Goal: Register for event/course

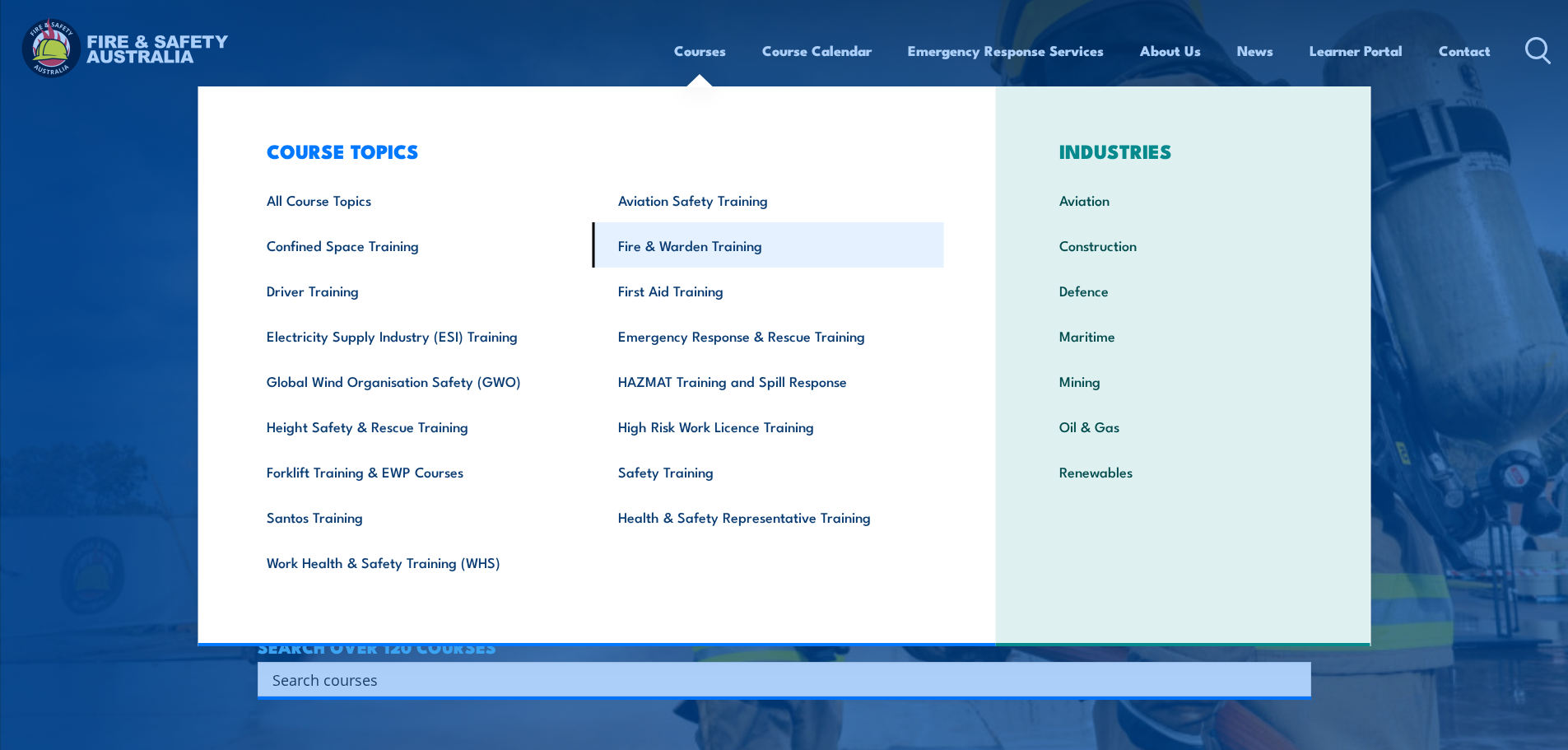
click at [665, 241] on link "Fire & Warden Training" at bounding box center [769, 245] width 351 height 46
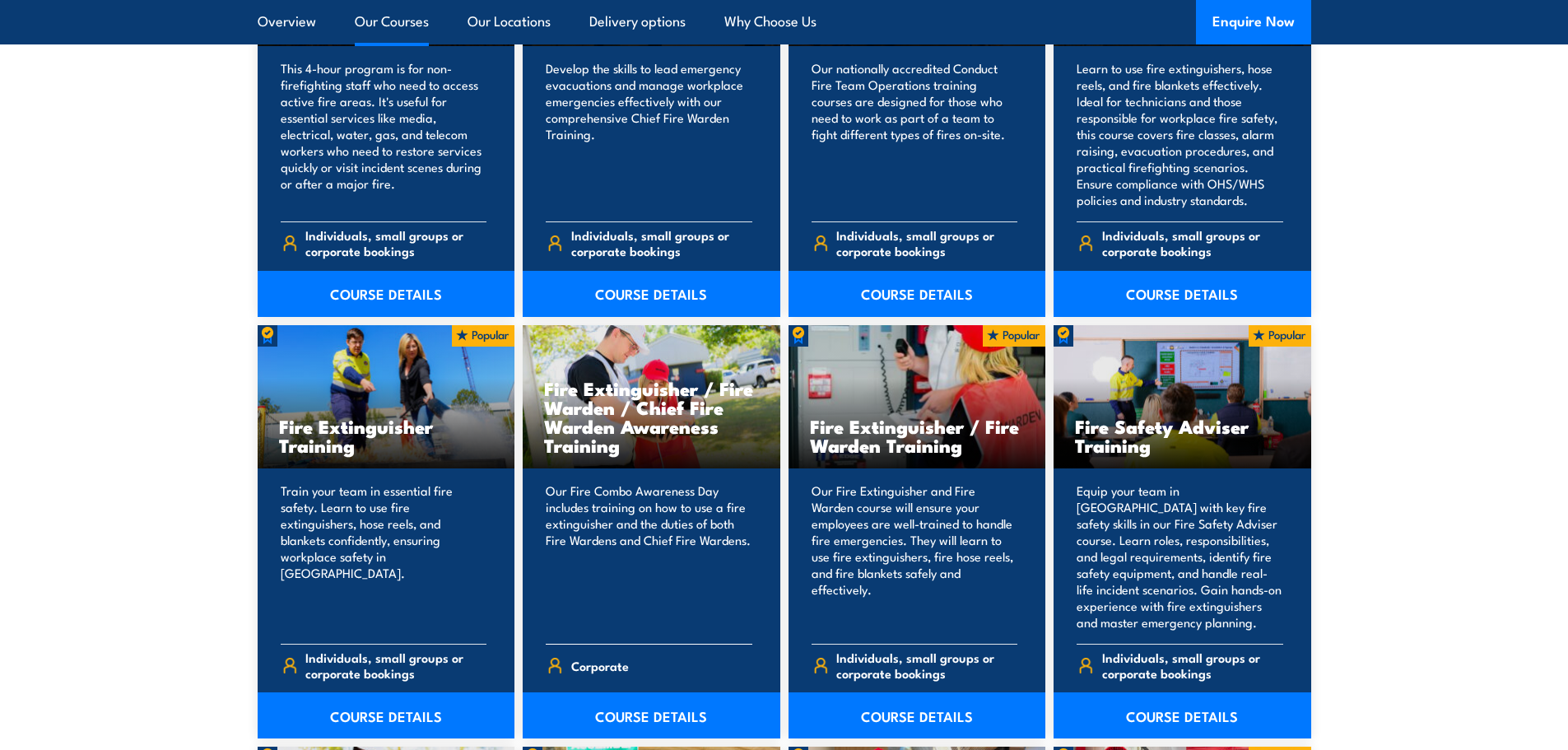
scroll to position [1647, 0]
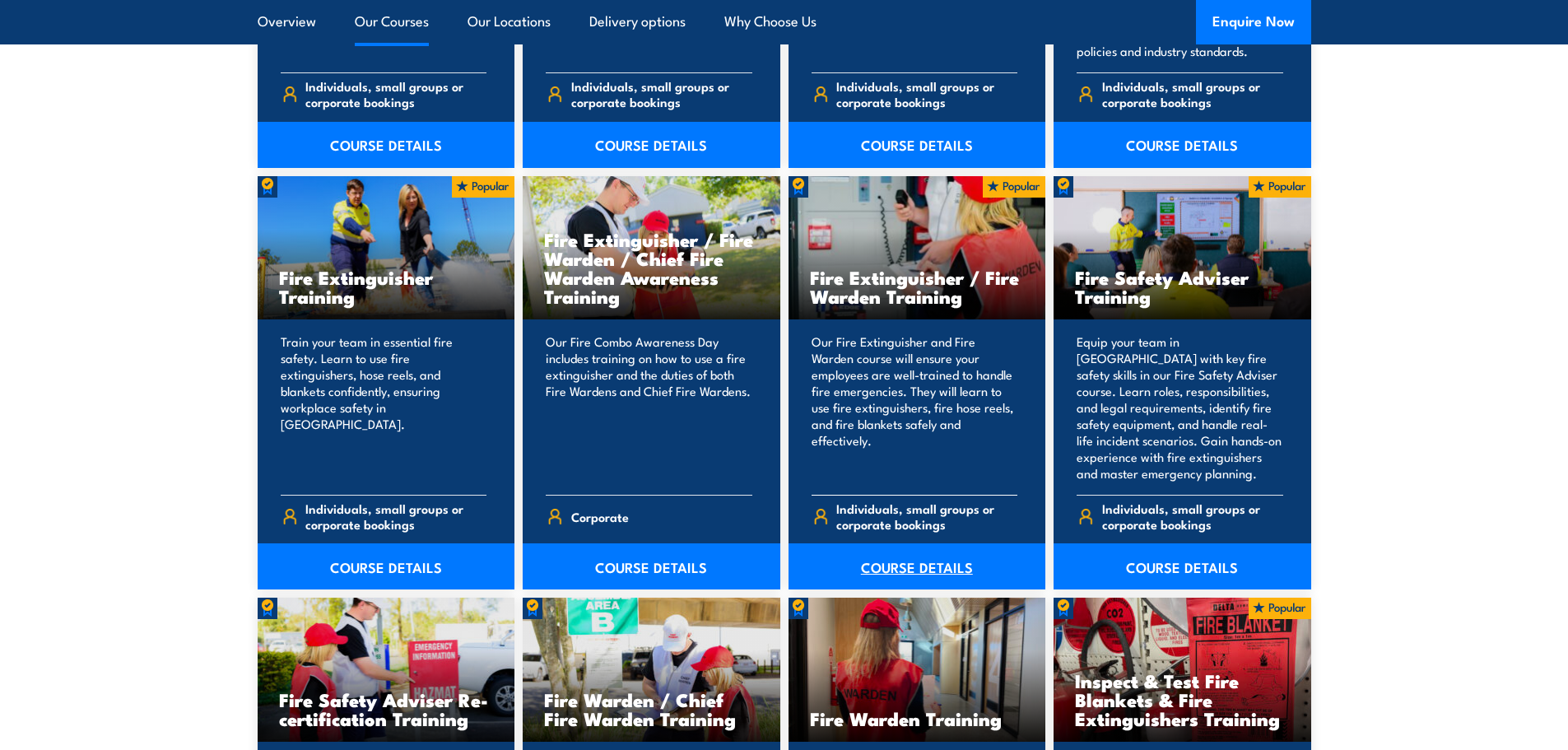
click at [930, 570] on link "COURSE DETAILS" at bounding box center [917, 567] width 257 height 46
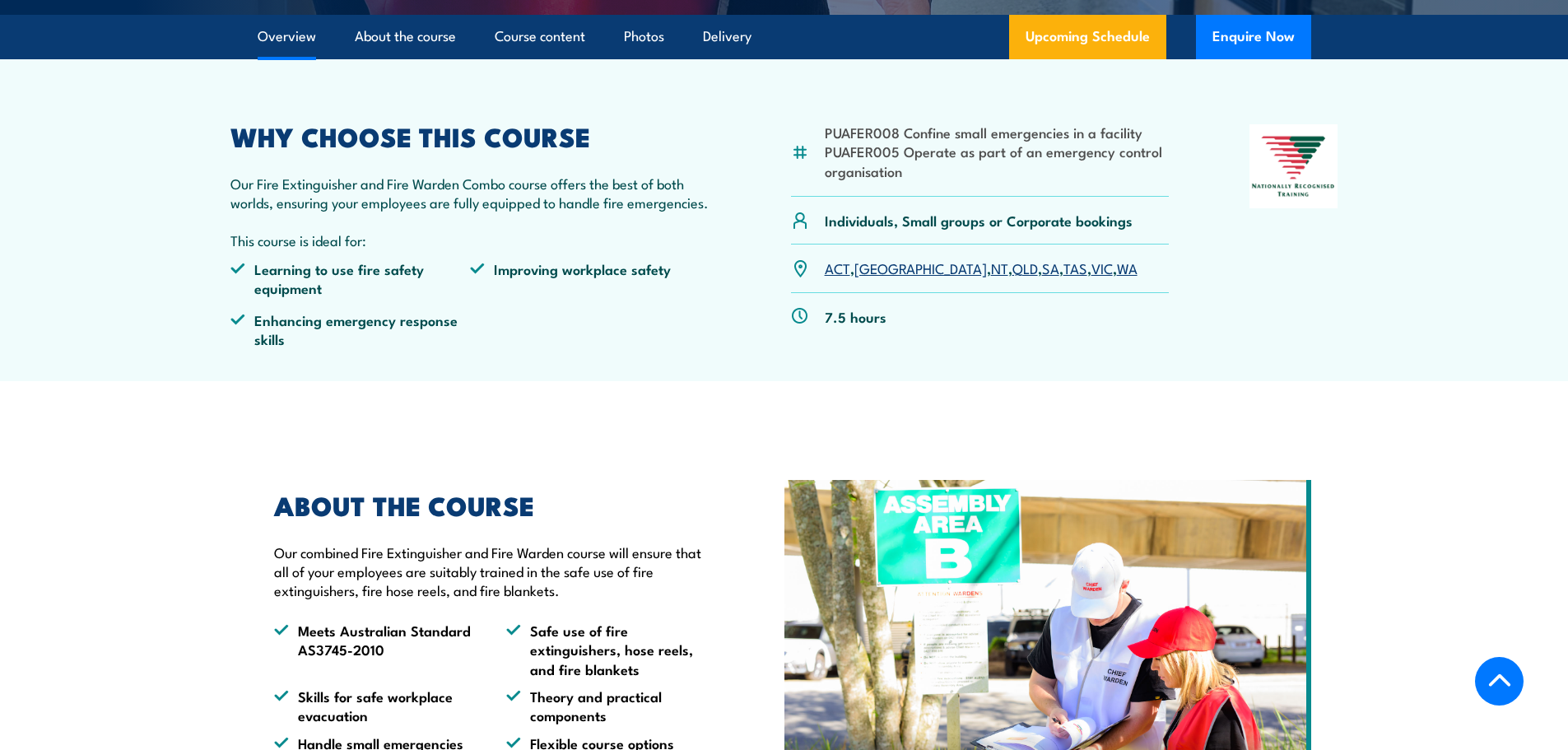
click at [1051, 62] on article "PUAFER008 Confine small emergencies in a facility PUAFER005 Operate as part of …" at bounding box center [784, 220] width 1152 height 322
click at [1048, 41] on link "Upcoming Schedule" at bounding box center [1087, 37] width 157 height 45
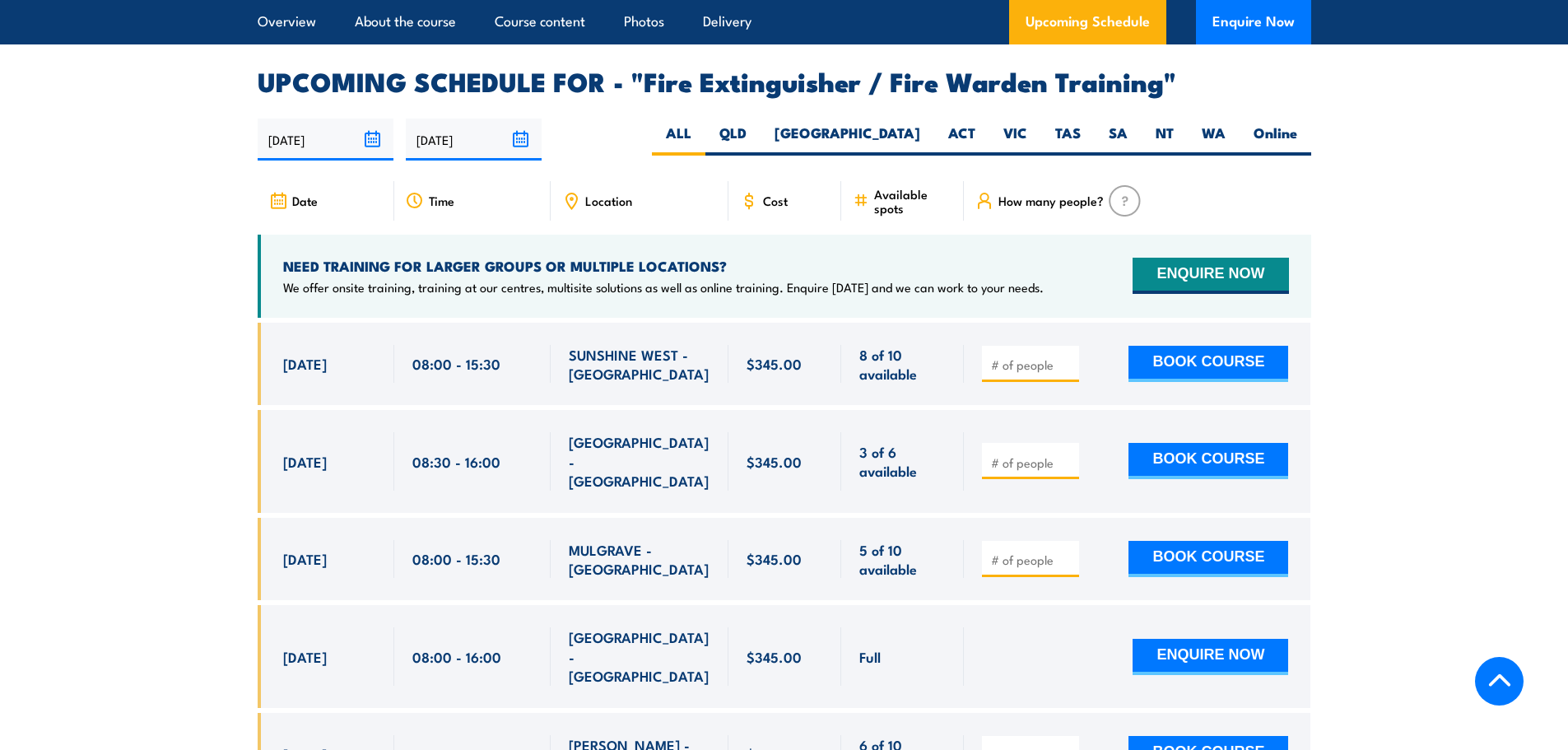
scroll to position [2622, 0]
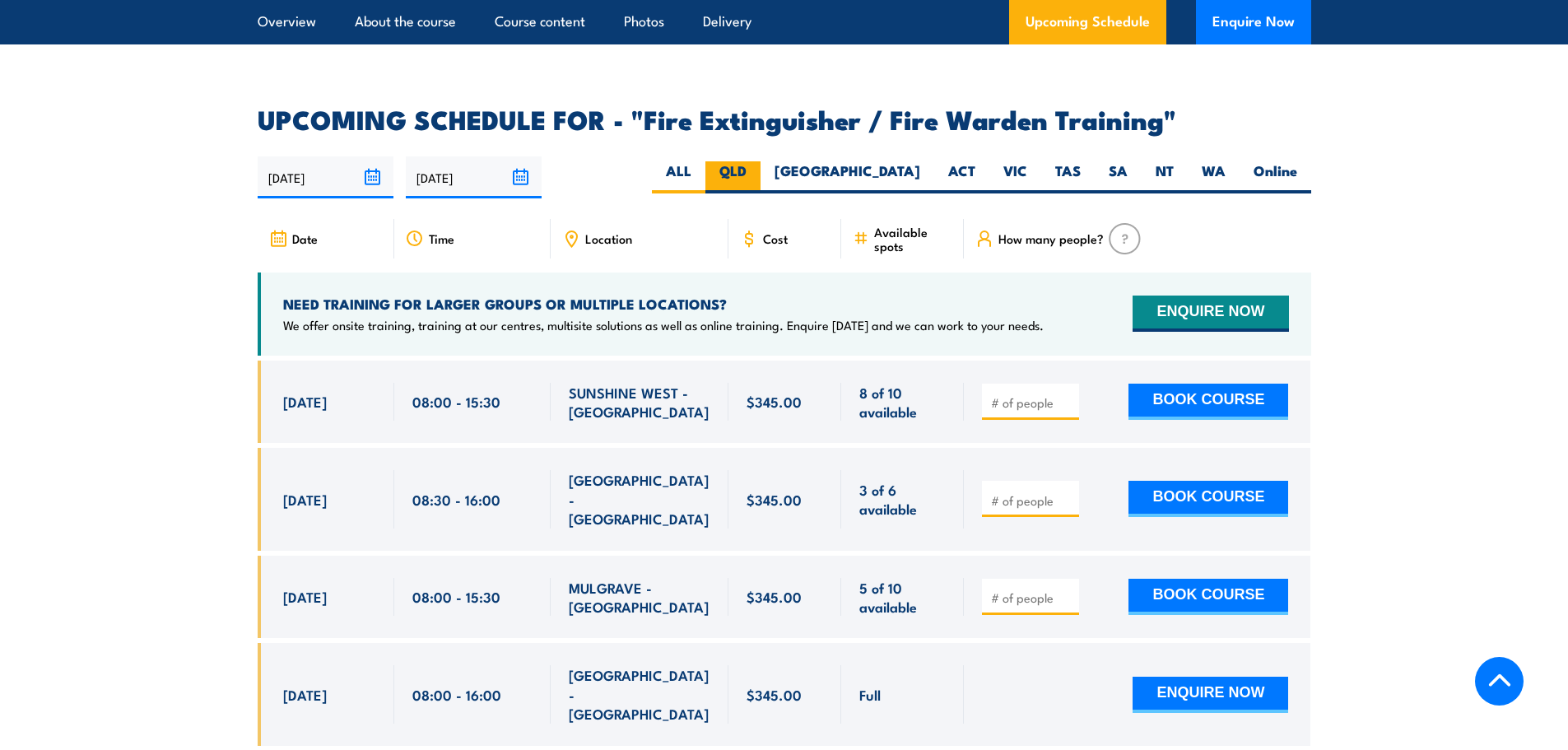
click at [761, 161] on label "QLD" at bounding box center [733, 177] width 55 height 32
click at [757, 161] on input "QLD" at bounding box center [751, 166] width 10 height 10
radio input "true"
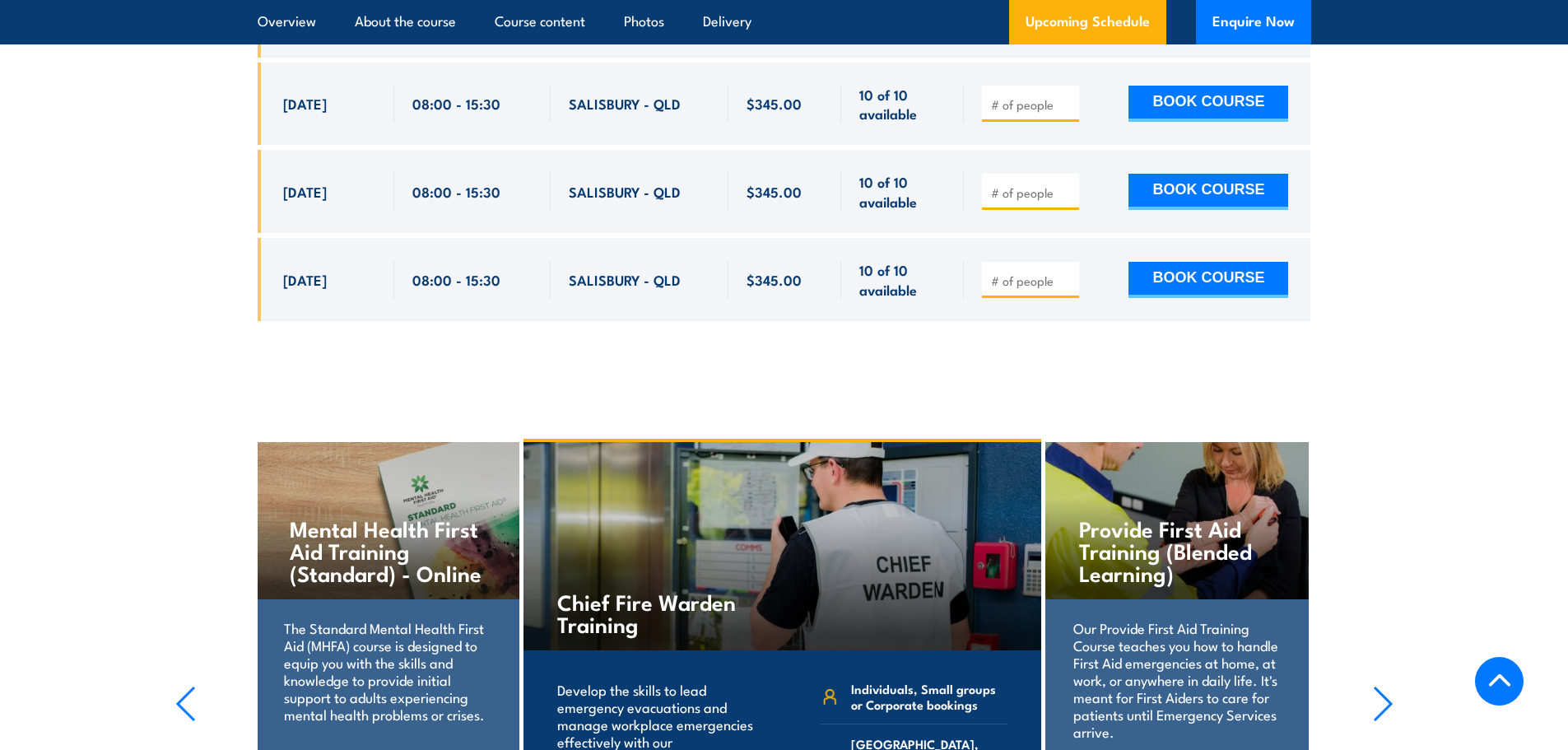
scroll to position [3376, 0]
